Goal: Navigation & Orientation: Find specific page/section

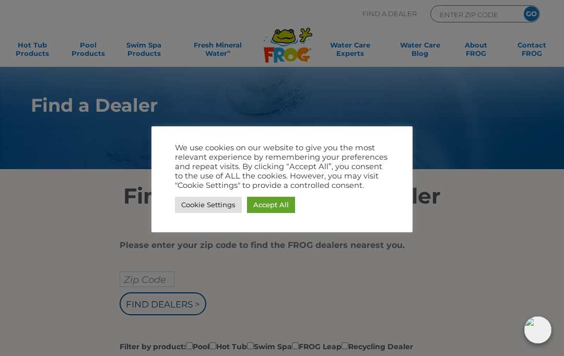
click at [282, 206] on link "Accept All" at bounding box center [271, 205] width 48 height 16
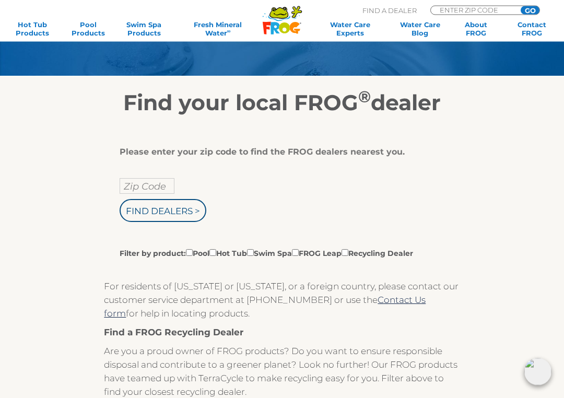
scroll to position [94, 0]
click at [129, 188] on input "Zip Code" at bounding box center [147, 186] width 55 height 16
type input "Zip Code"
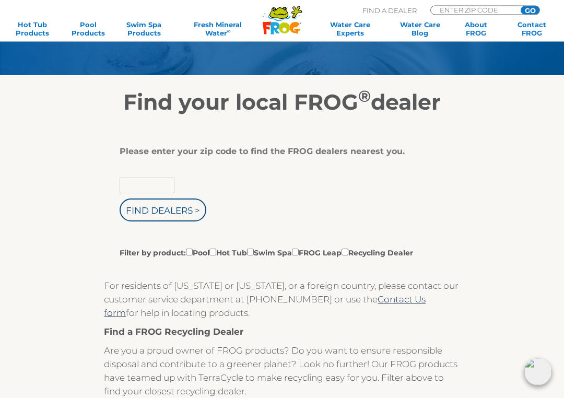
click at [159, 192] on input "text" at bounding box center [147, 186] width 55 height 16
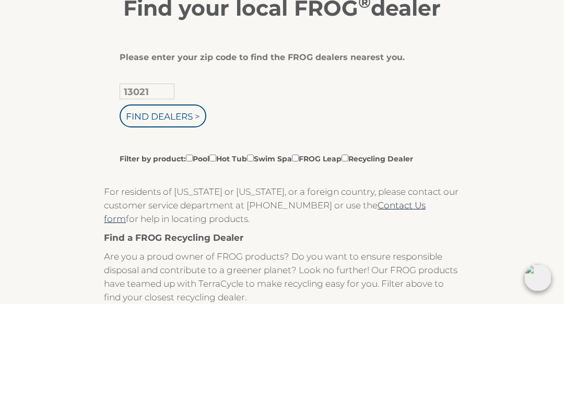
type input "13021"
click at [142, 199] on input "Find Dealers >" at bounding box center [163, 210] width 87 height 23
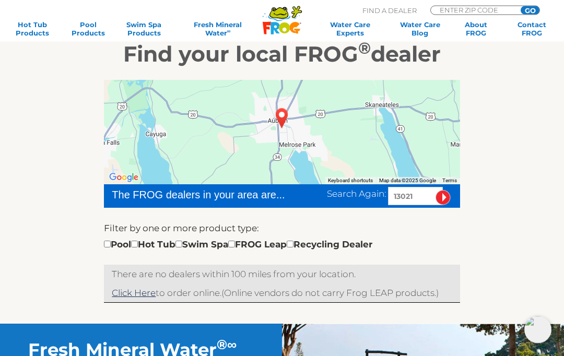
scroll to position [142, 0]
click at [107, 250] on div "Pool Hot Tub Swim Spa FROG Leap Recycling Dealer" at bounding box center [238, 245] width 269 height 14
click at [104, 246] on input "checkbox" at bounding box center [107, 244] width 7 height 7
checkbox input "true"
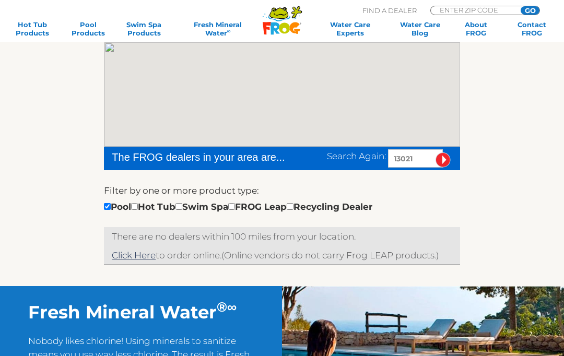
scroll to position [180, 0]
